Goal: Transaction & Acquisition: Download file/media

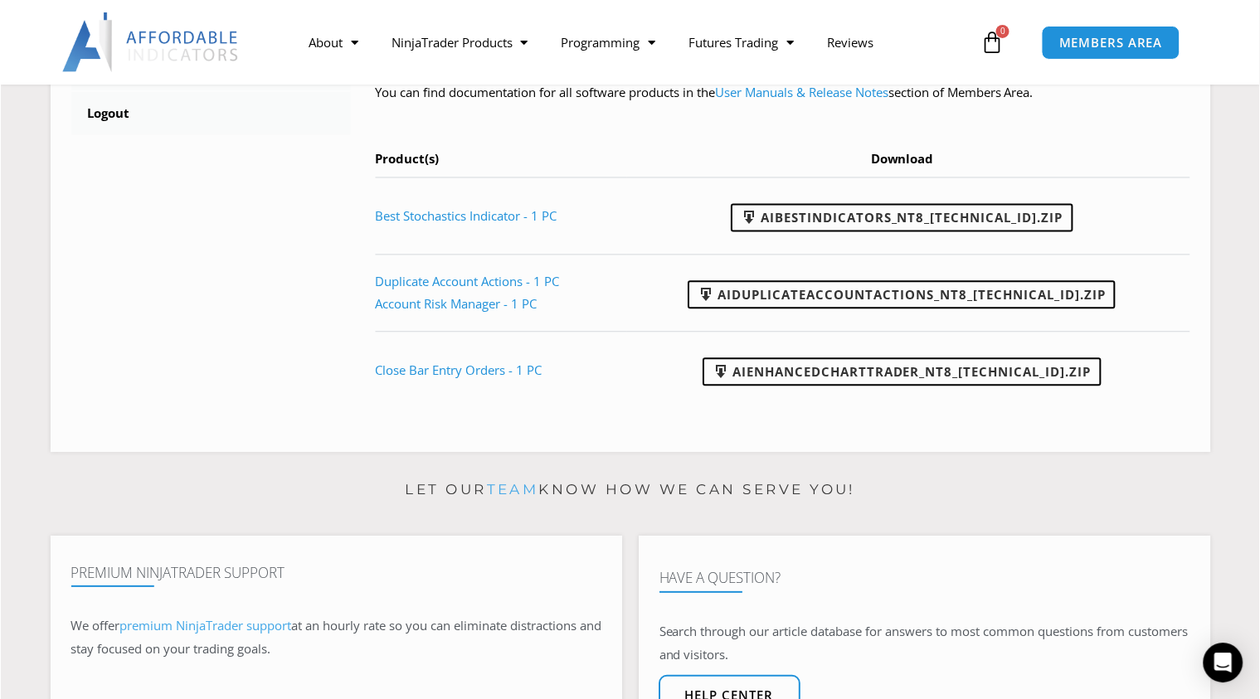
scroll to position [829, 0]
click at [417, 309] on link "Account Risk Manager - 1 PC" at bounding box center [456, 305] width 162 height 17
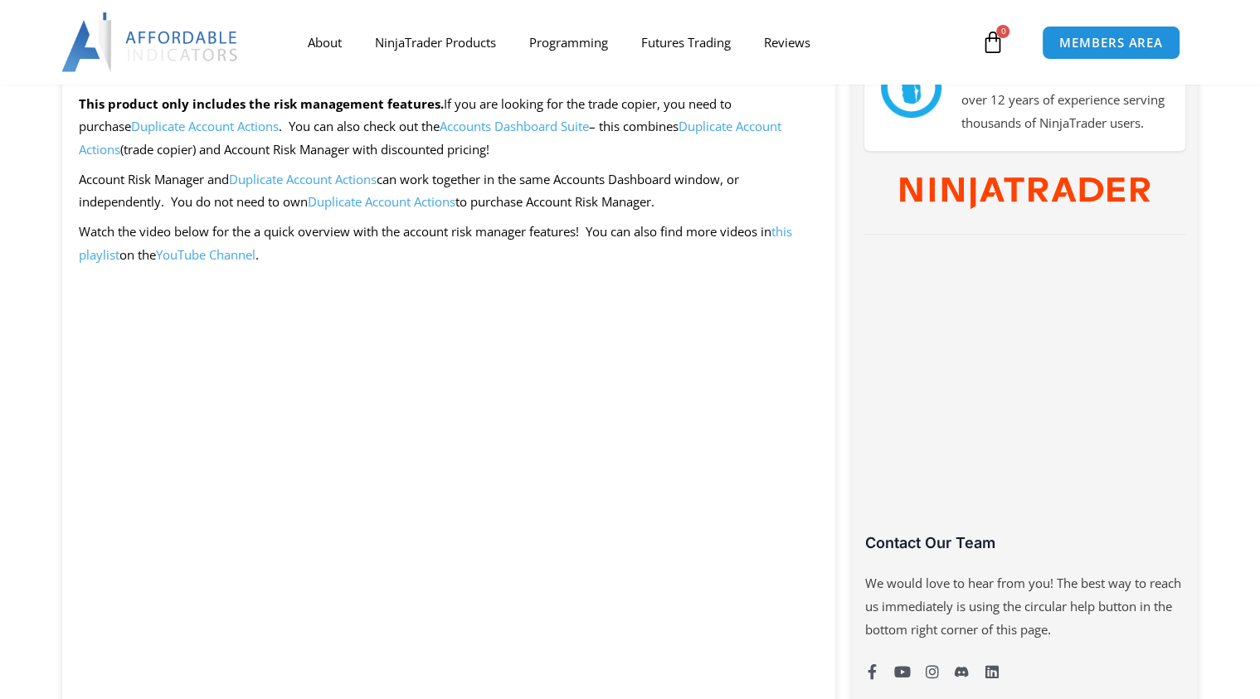
scroll to position [979, 0]
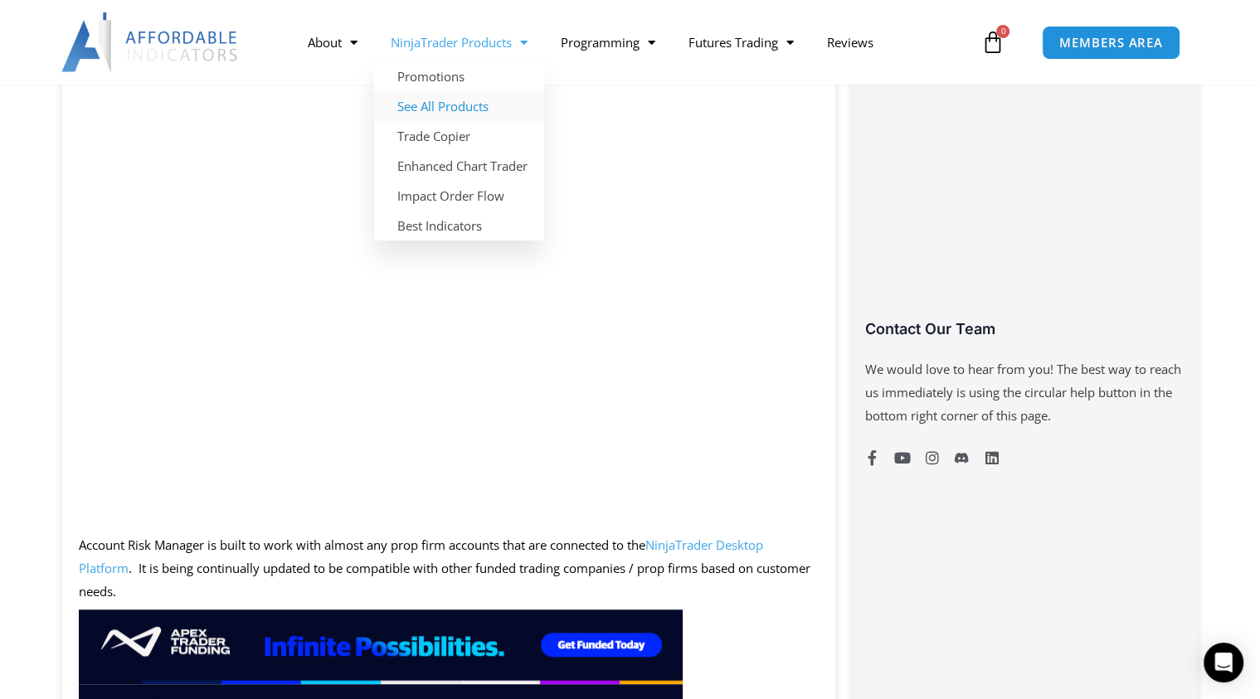
click at [436, 102] on link "See All Products" at bounding box center [459, 106] width 170 height 30
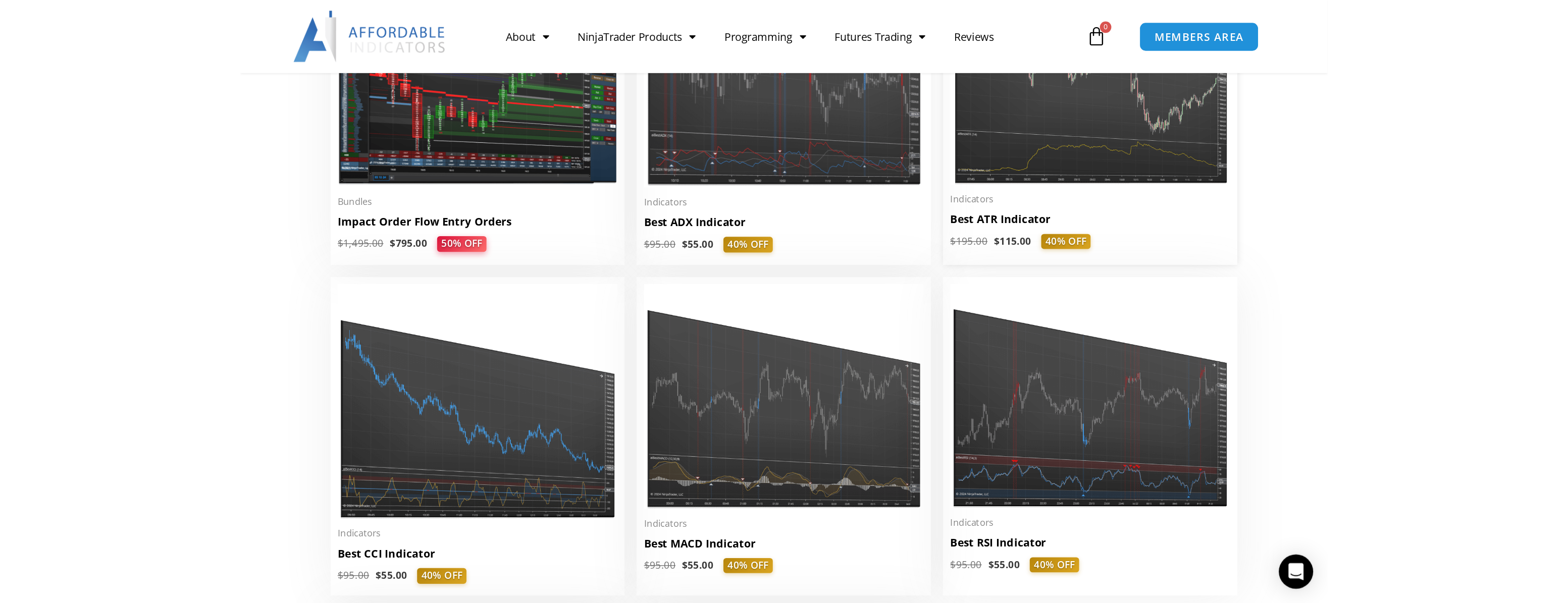
scroll to position [1927, 0]
